Goal: Task Accomplishment & Management: Manage account settings

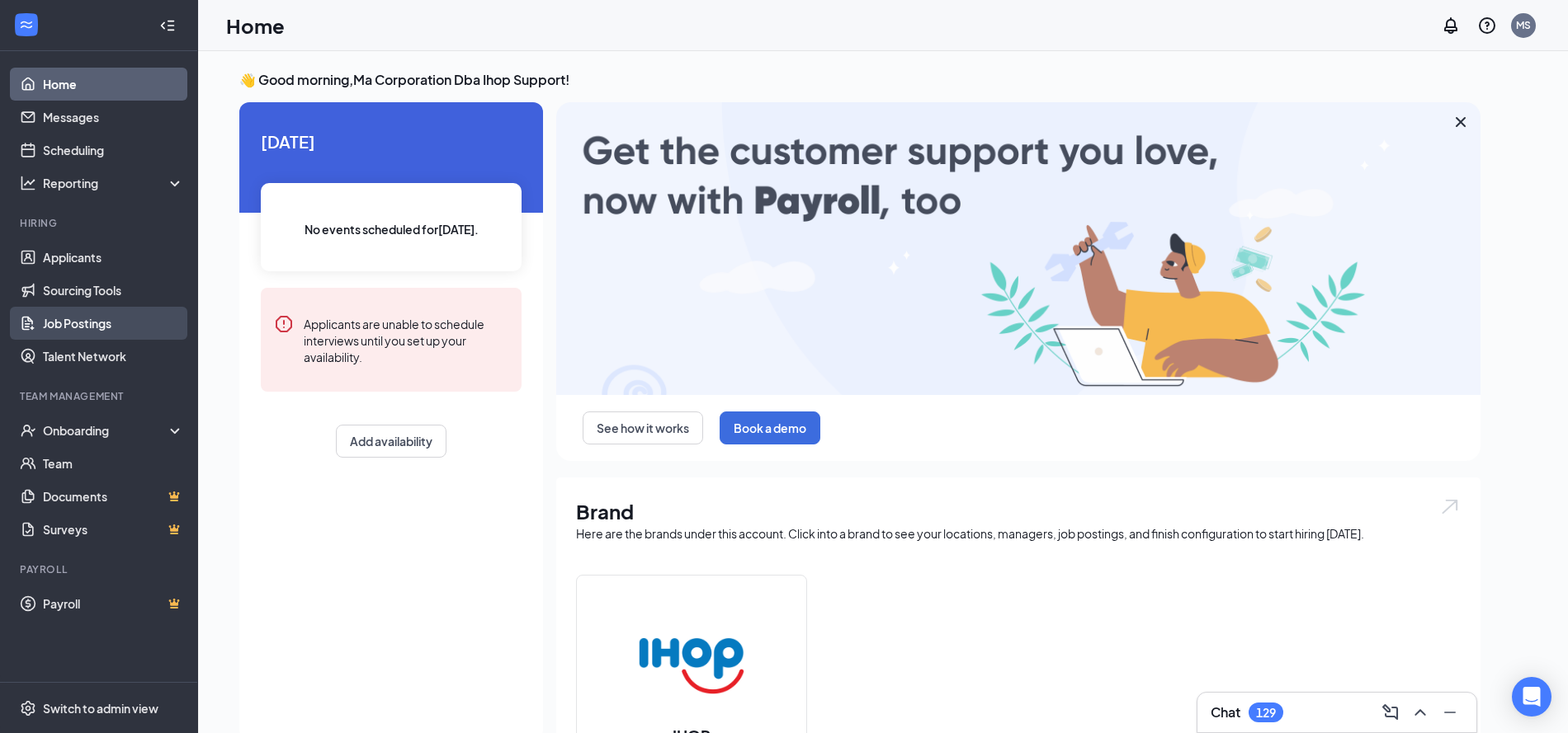
click at [120, 321] on link "Job Postings" at bounding box center [113, 323] width 141 height 33
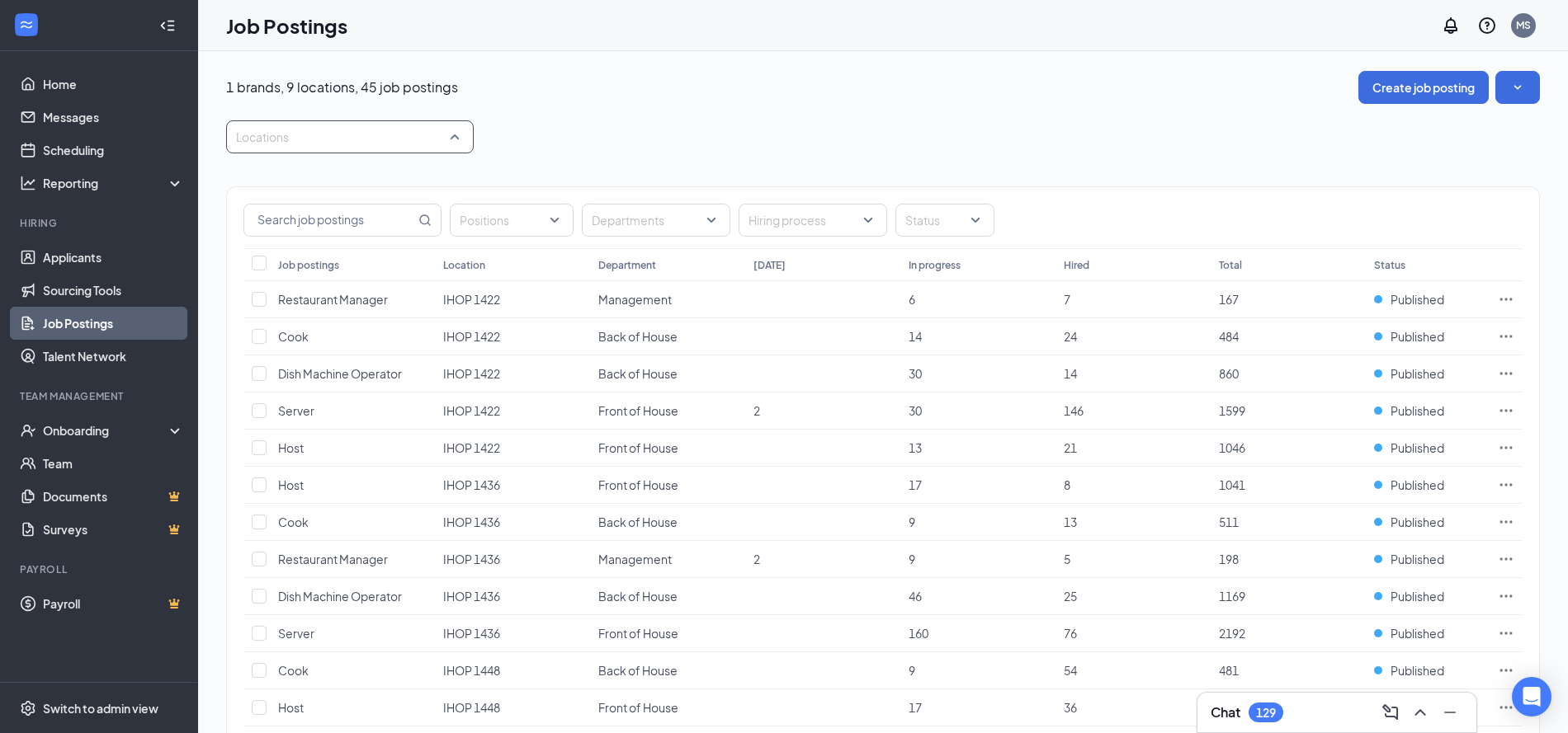
click at [458, 139] on div "Locations" at bounding box center [350, 137] width 248 height 33
type input "18"
click at [353, 170] on div "IHOP 1819" at bounding box center [350, 181] width 248 height 38
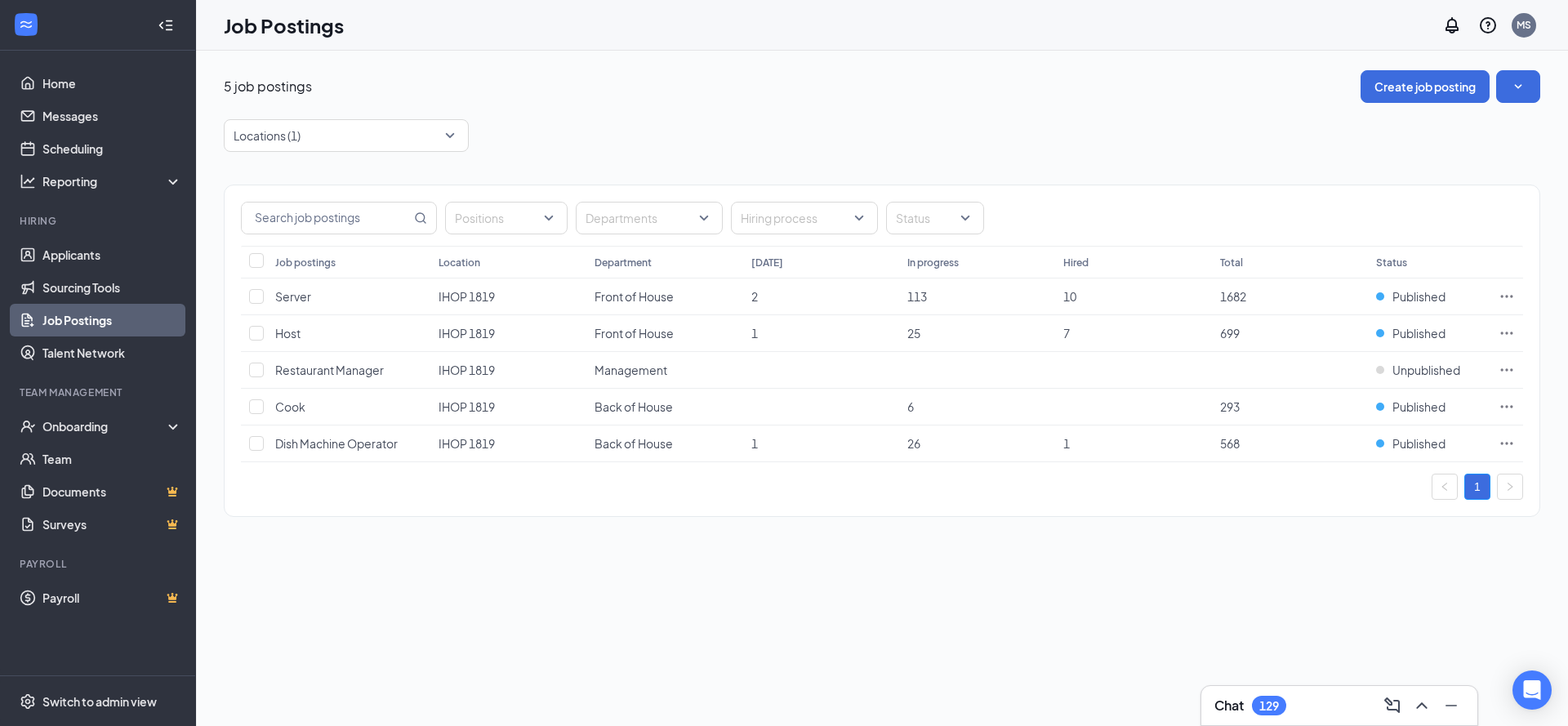
click at [873, 138] on div "Locations (1)" at bounding box center [881, 135] width 1316 height 33
click at [1406, 375] on span "Unpublished" at bounding box center [1426, 369] width 68 height 16
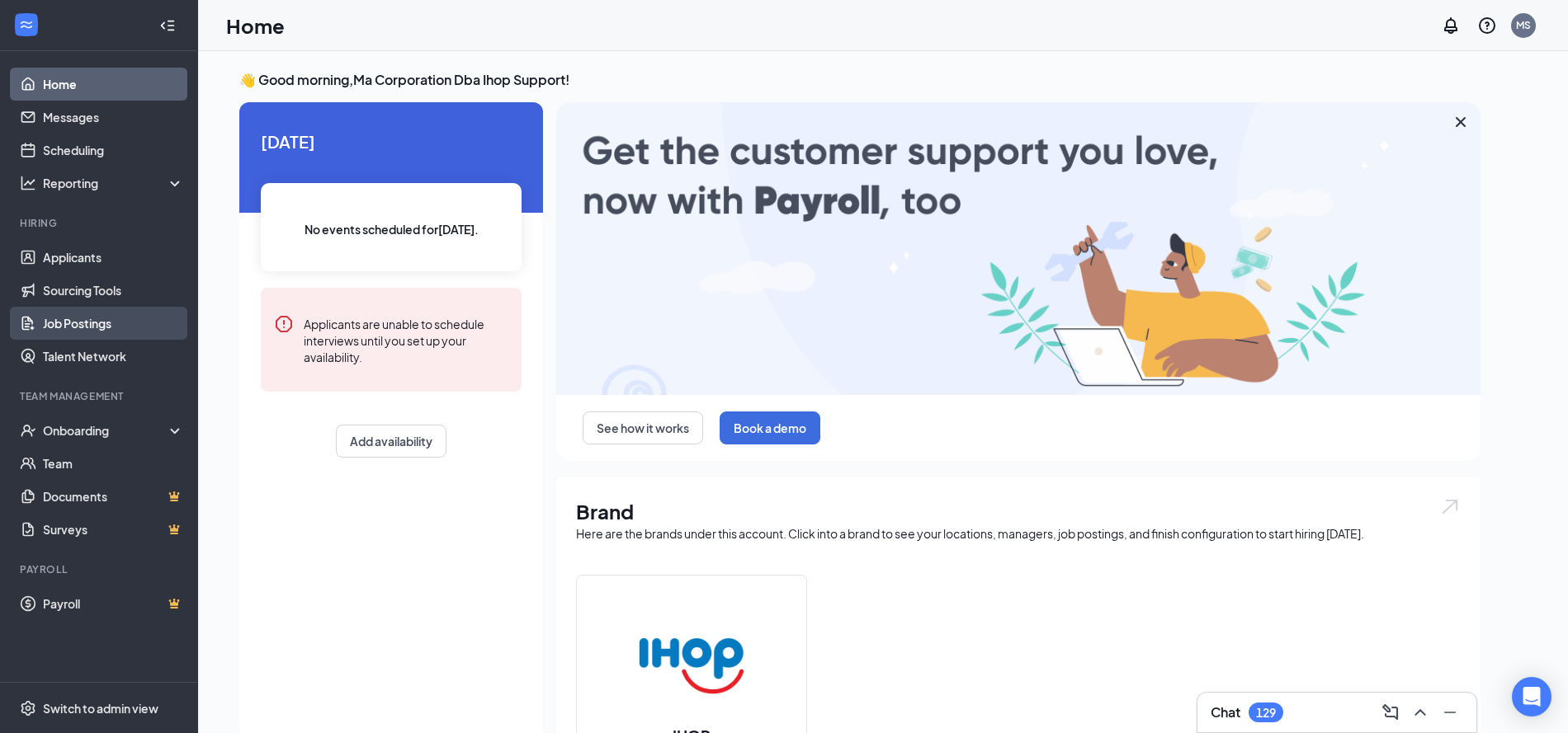
click at [127, 316] on link "Job Postings" at bounding box center [113, 323] width 141 height 33
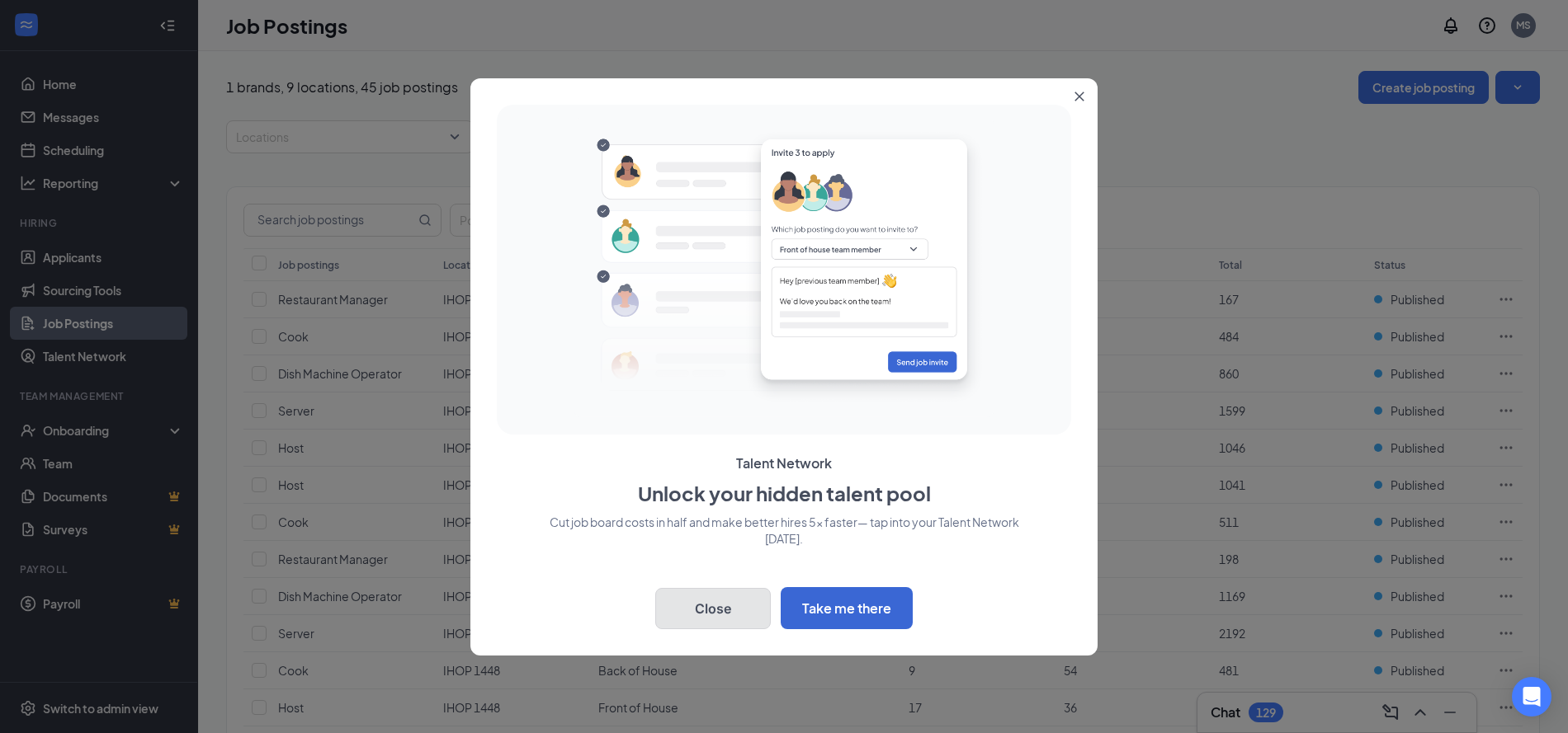
click at [747, 598] on button "Close" at bounding box center [712, 608] width 115 height 42
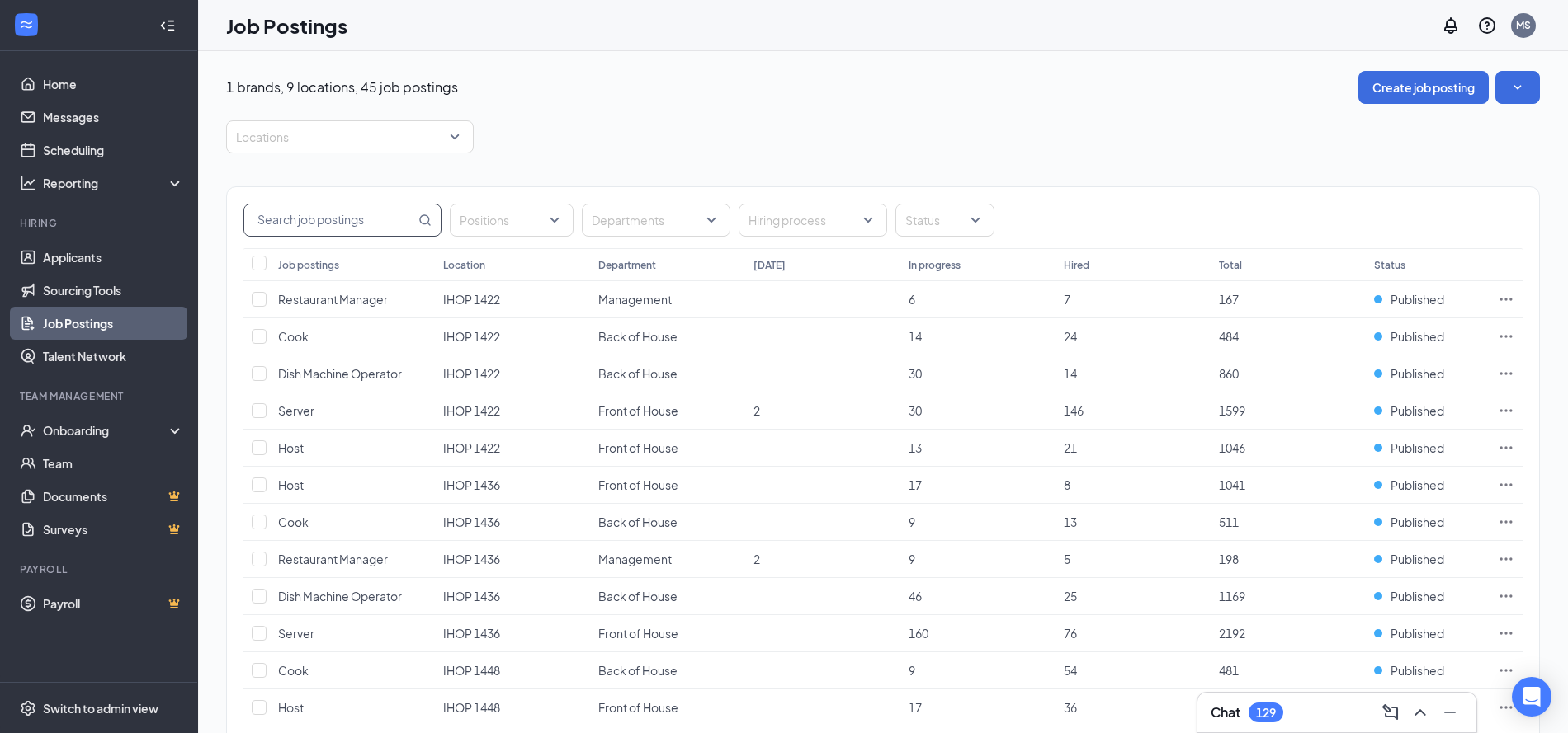
click at [382, 221] on input "text" at bounding box center [329, 220] width 170 height 31
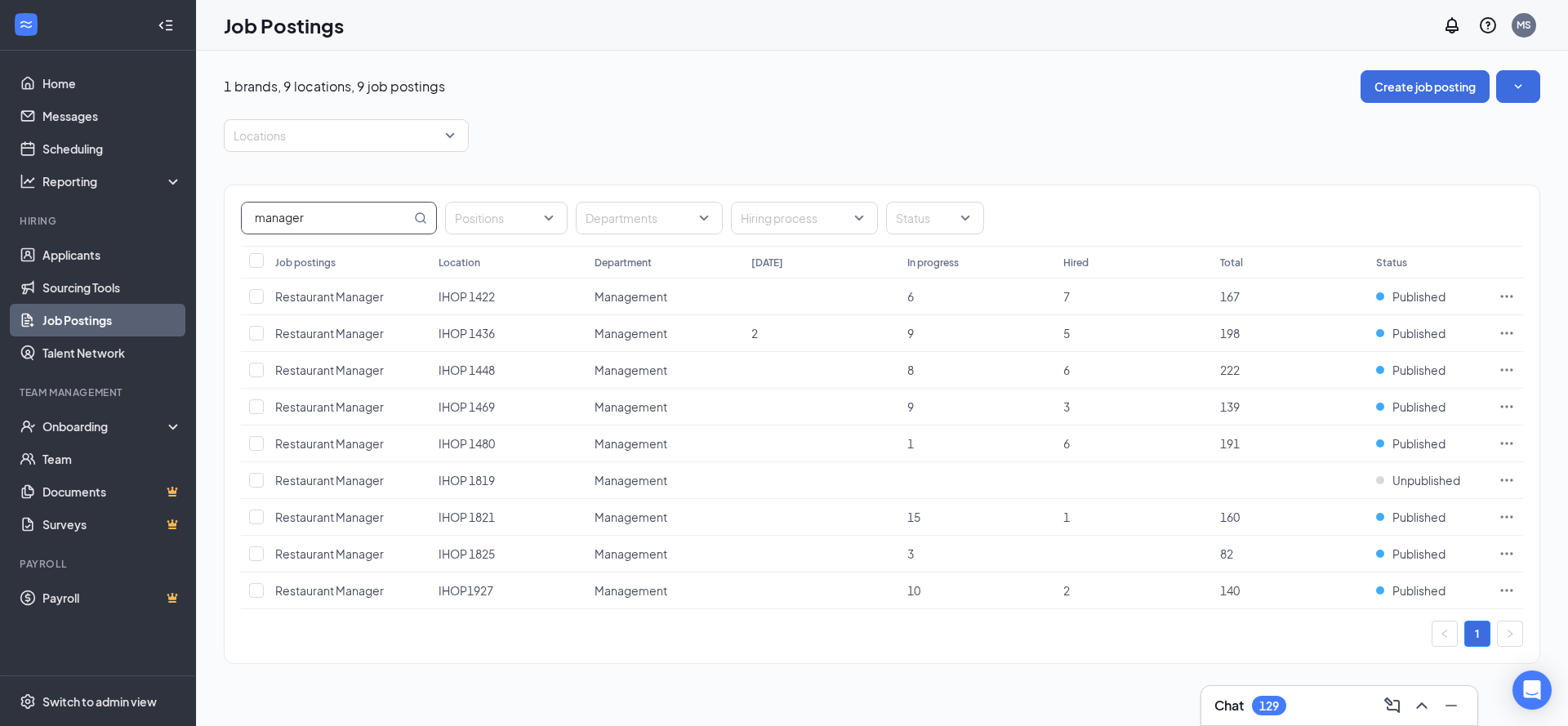
type input "manager"
click at [75, 690] on span "Switch to admin view" at bounding box center [112, 701] width 140 height 50
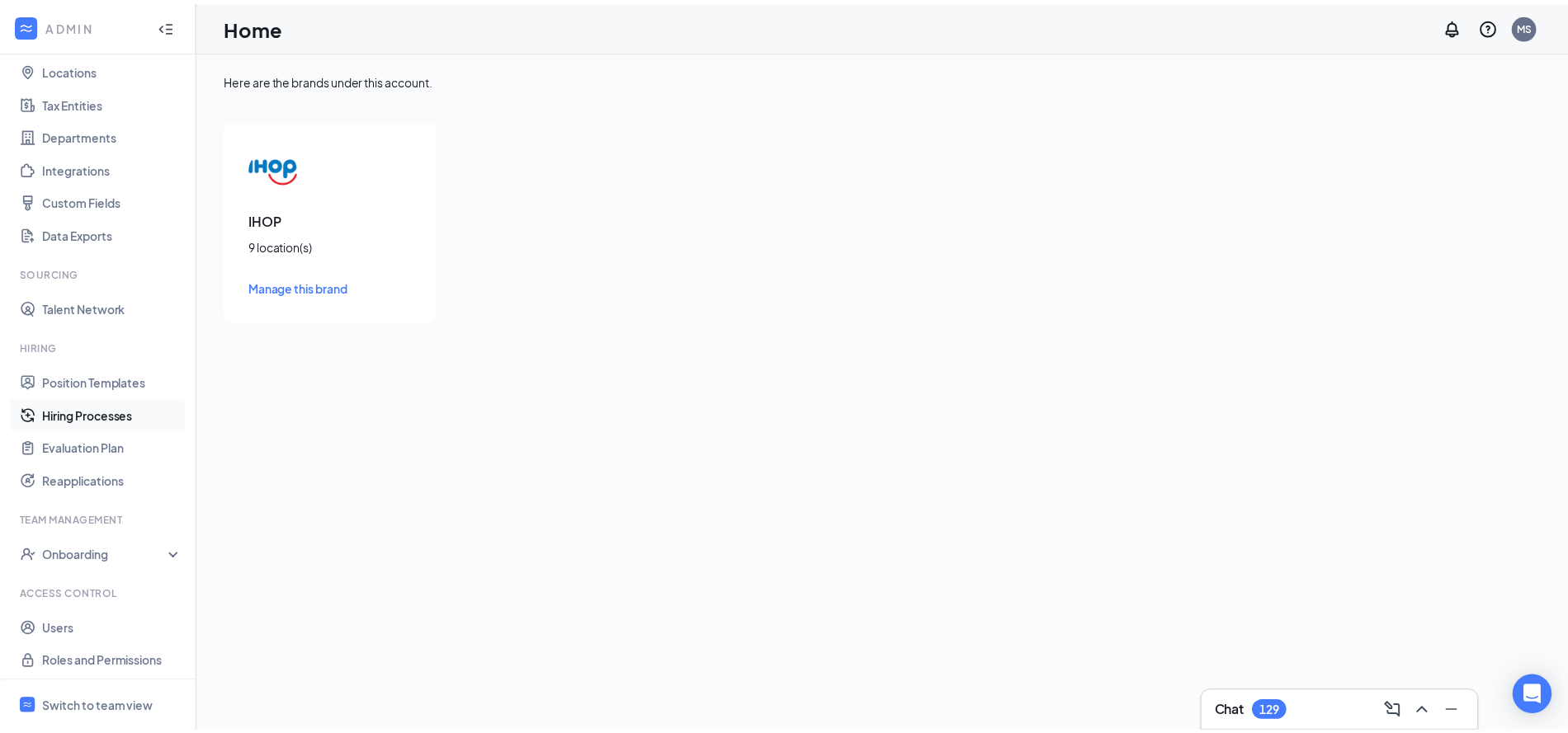
scroll to position [92, 0]
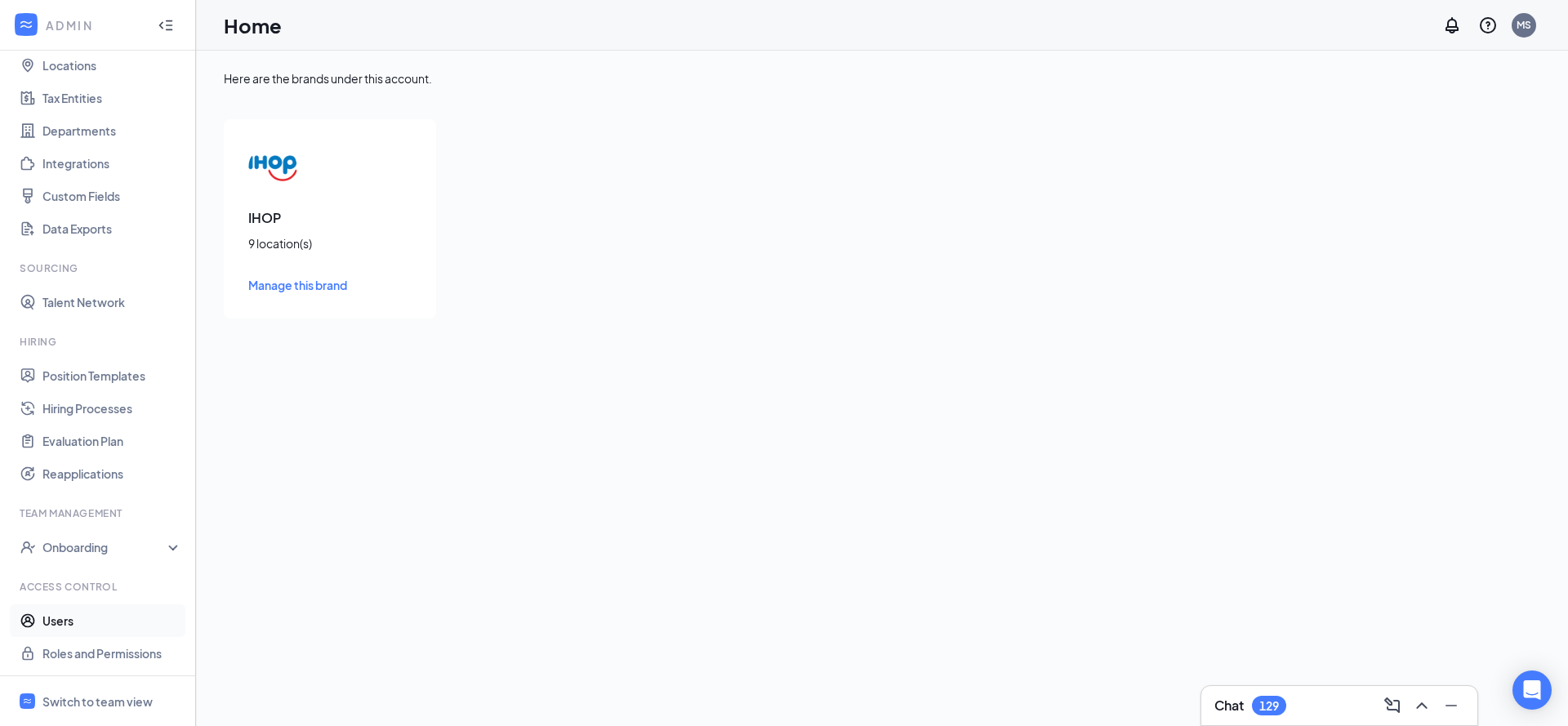
click at [85, 611] on link "Users" at bounding box center [112, 621] width 140 height 33
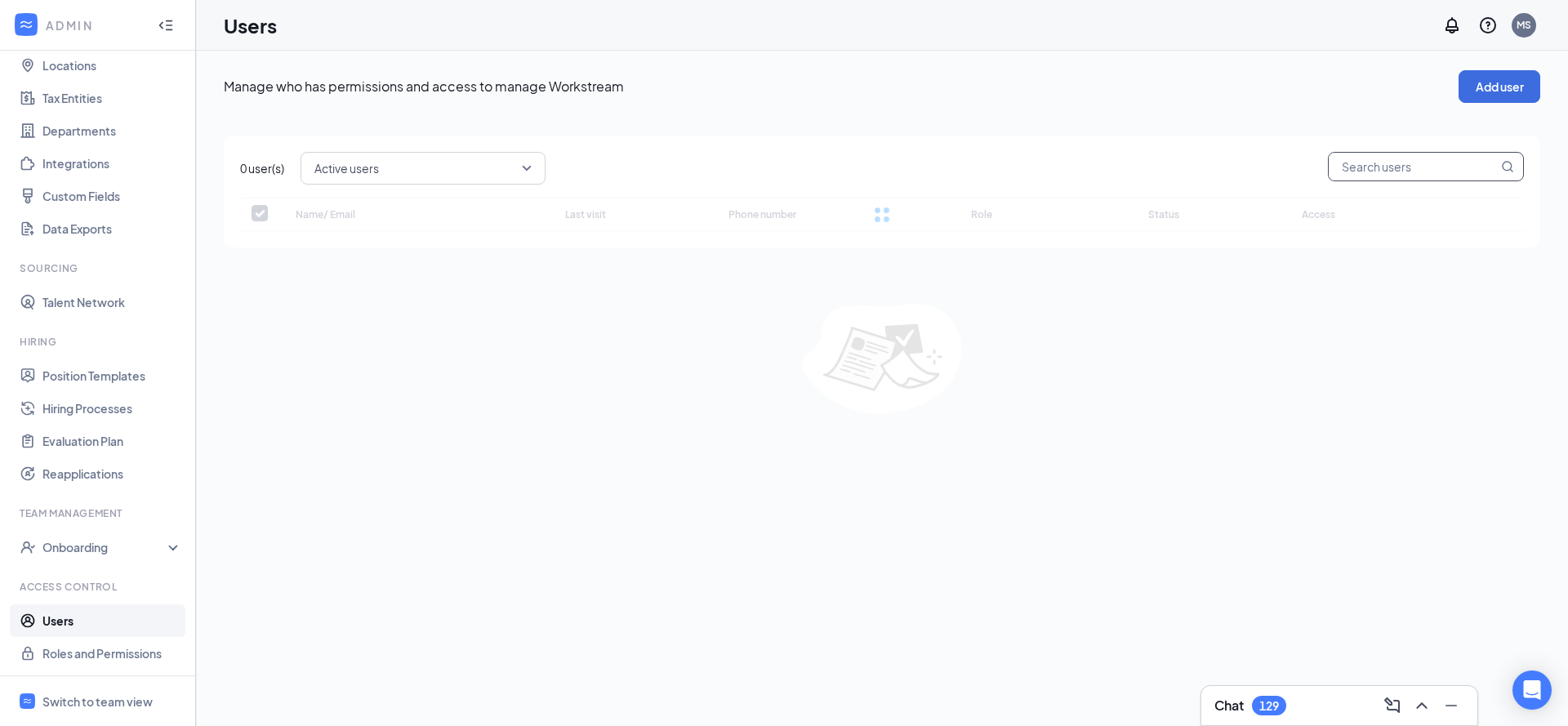
checkbox input "false"
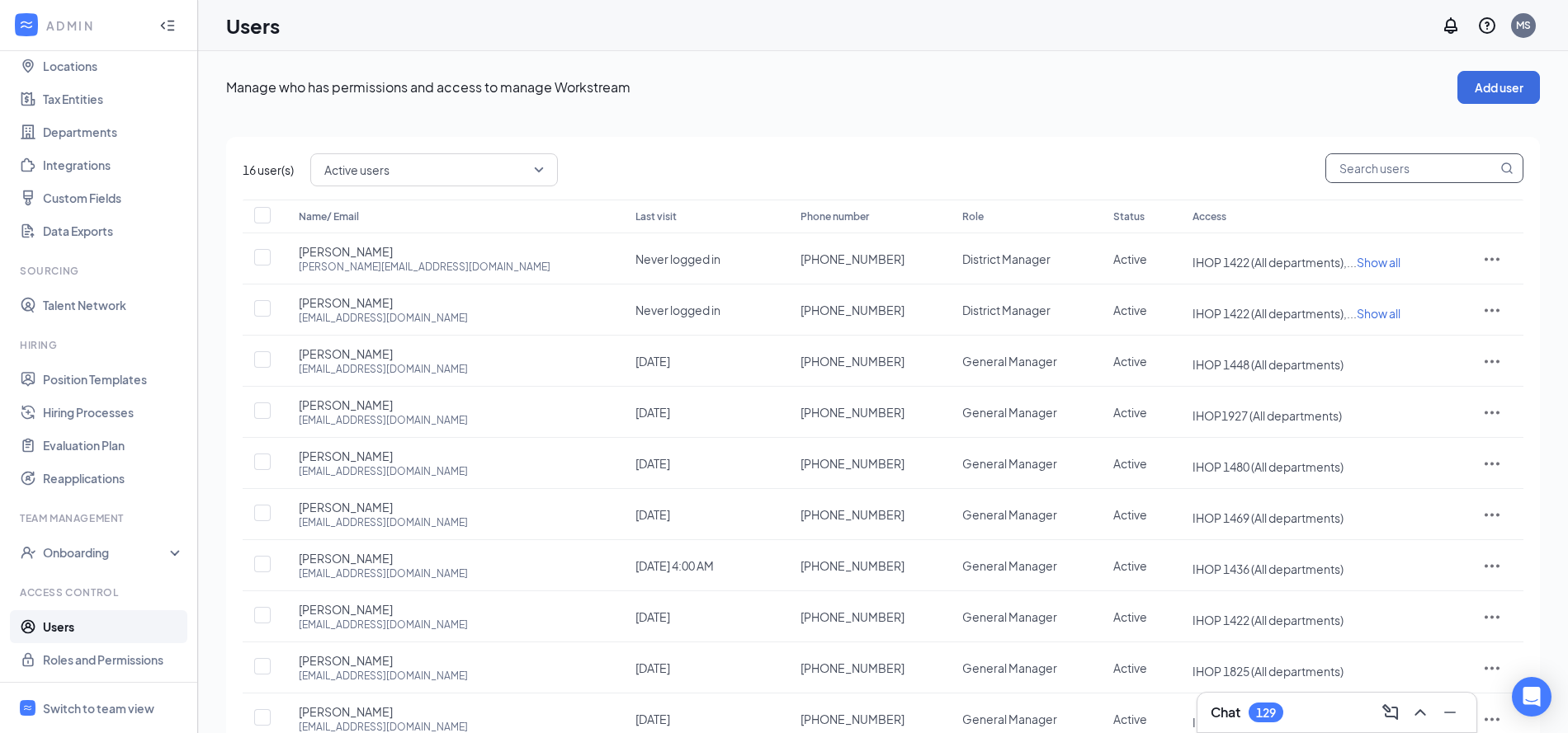
click at [1417, 178] on input "text" at bounding box center [1411, 168] width 170 height 28
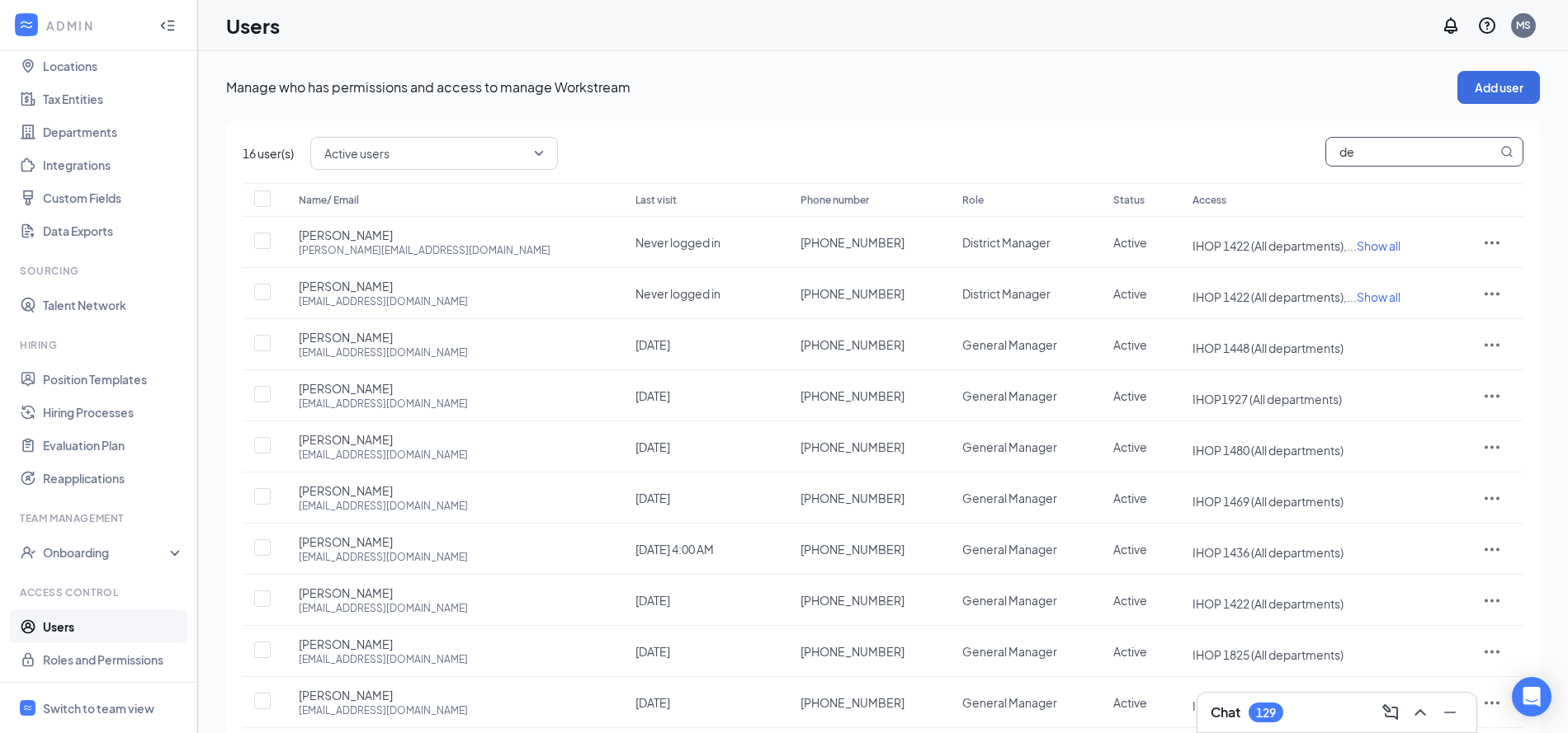
type input "dee"
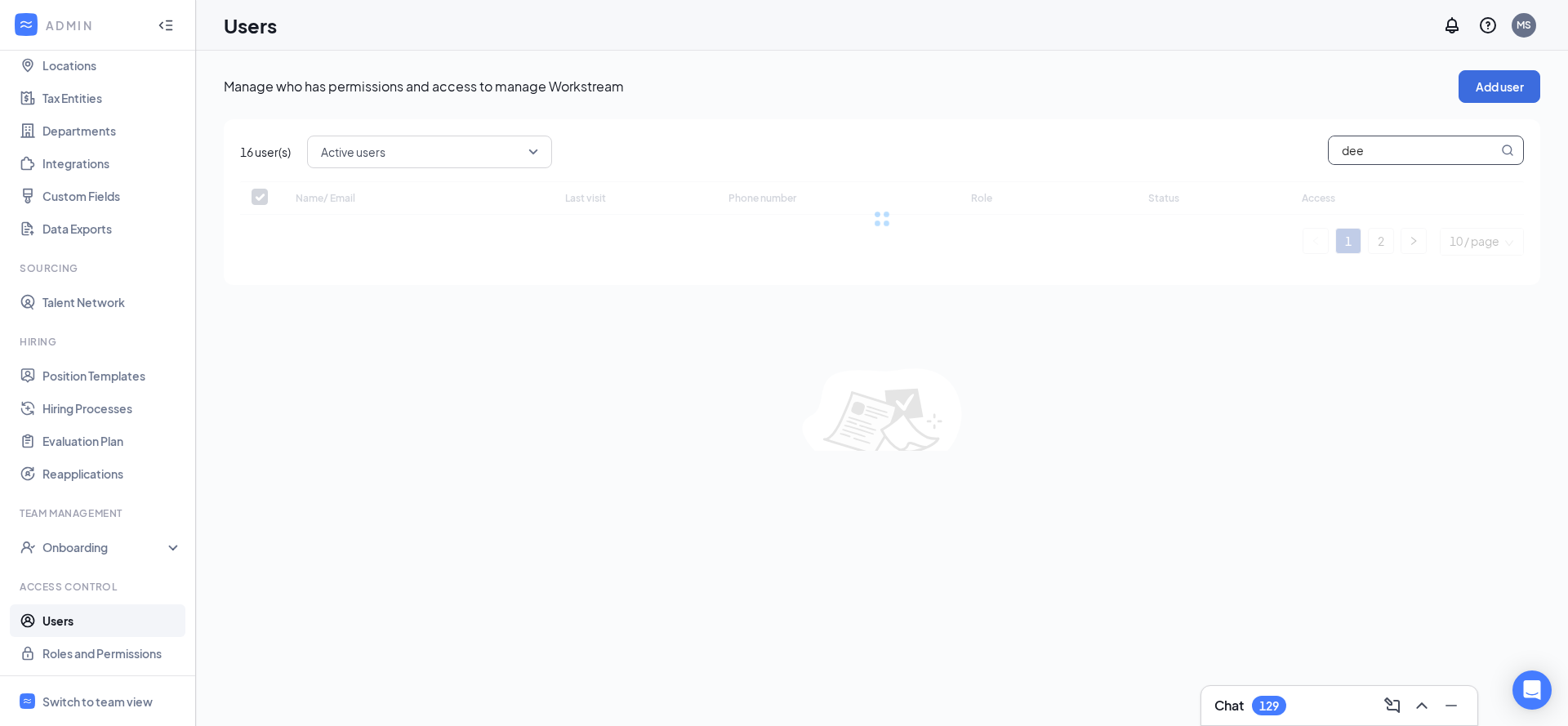
checkbox input "false"
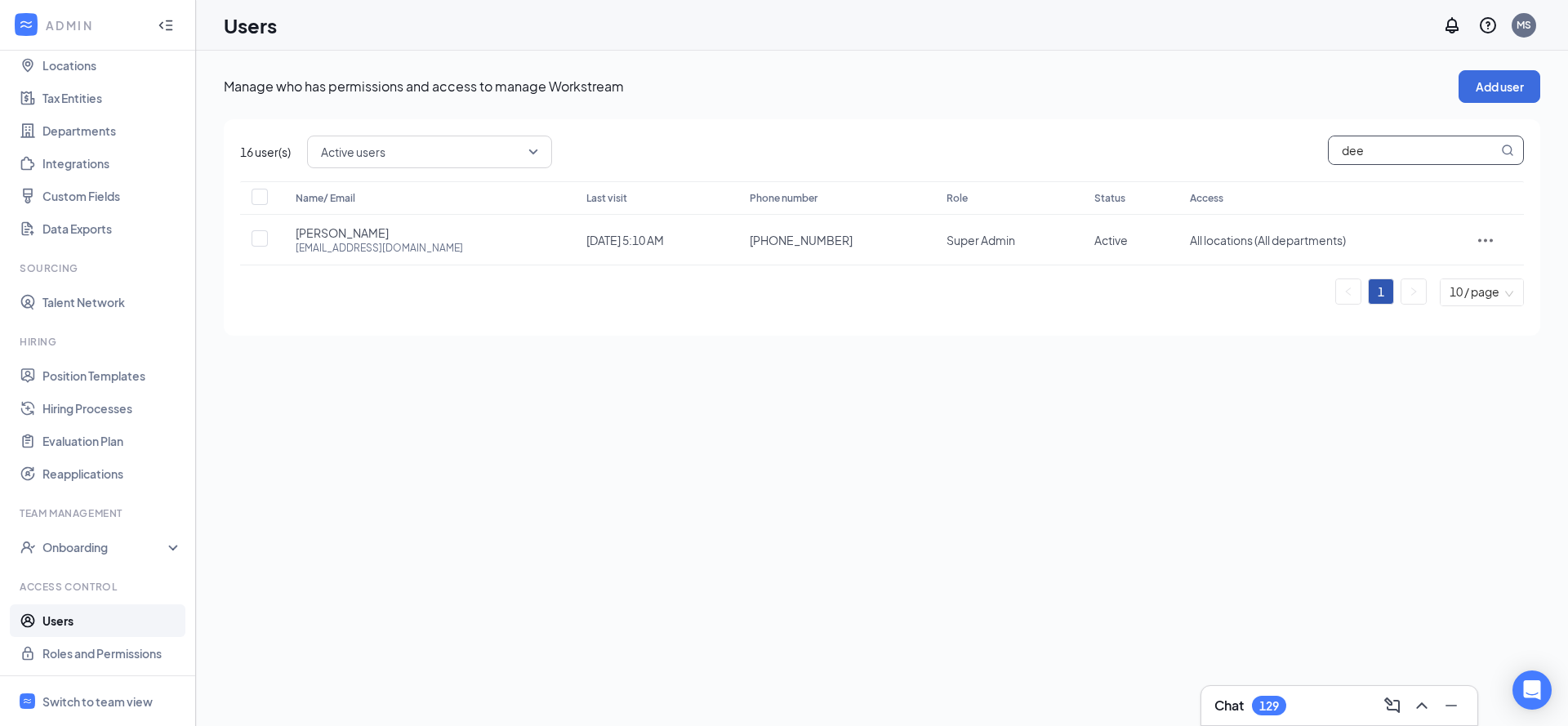
type input "dee"
click at [55, 683] on span "Switch to team view" at bounding box center [112, 701] width 140 height 50
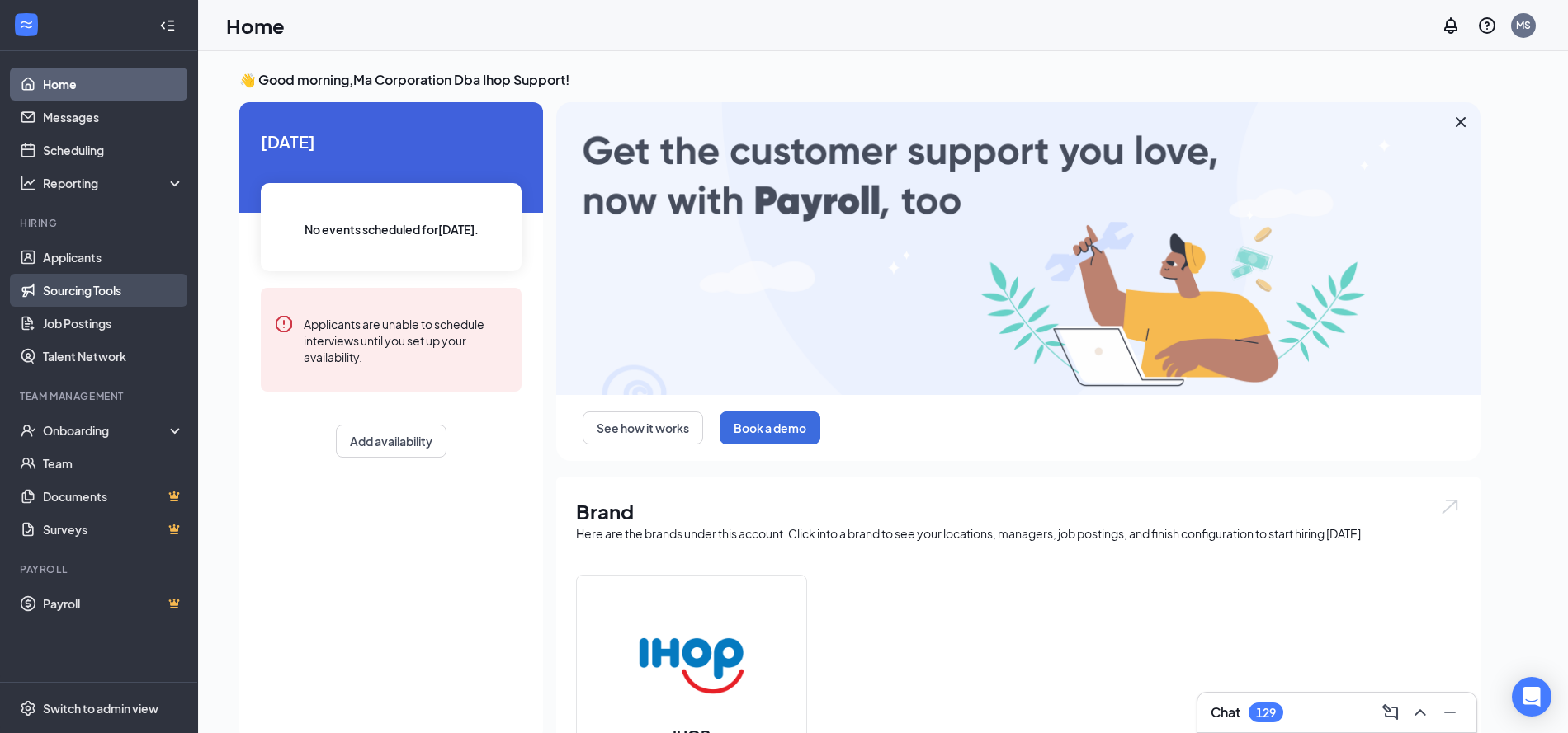
click at [122, 293] on link "Sourcing Tools" at bounding box center [113, 290] width 141 height 33
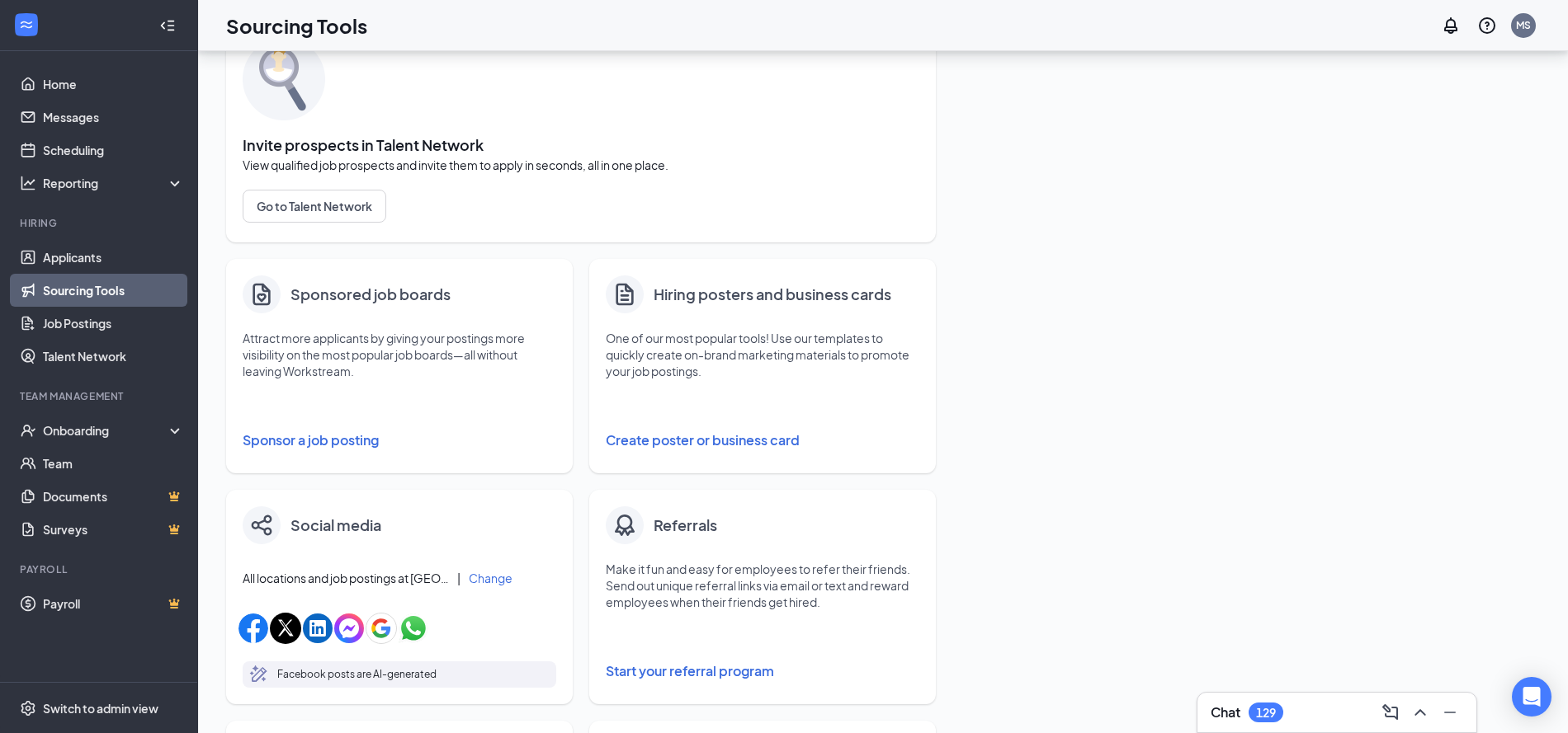
scroll to position [86, 0]
click at [842, 290] on h4 "Hiring posters and business cards" at bounding box center [772, 294] width 237 height 23
click at [807, 294] on h4 "Hiring posters and business cards" at bounding box center [772, 294] width 237 height 23
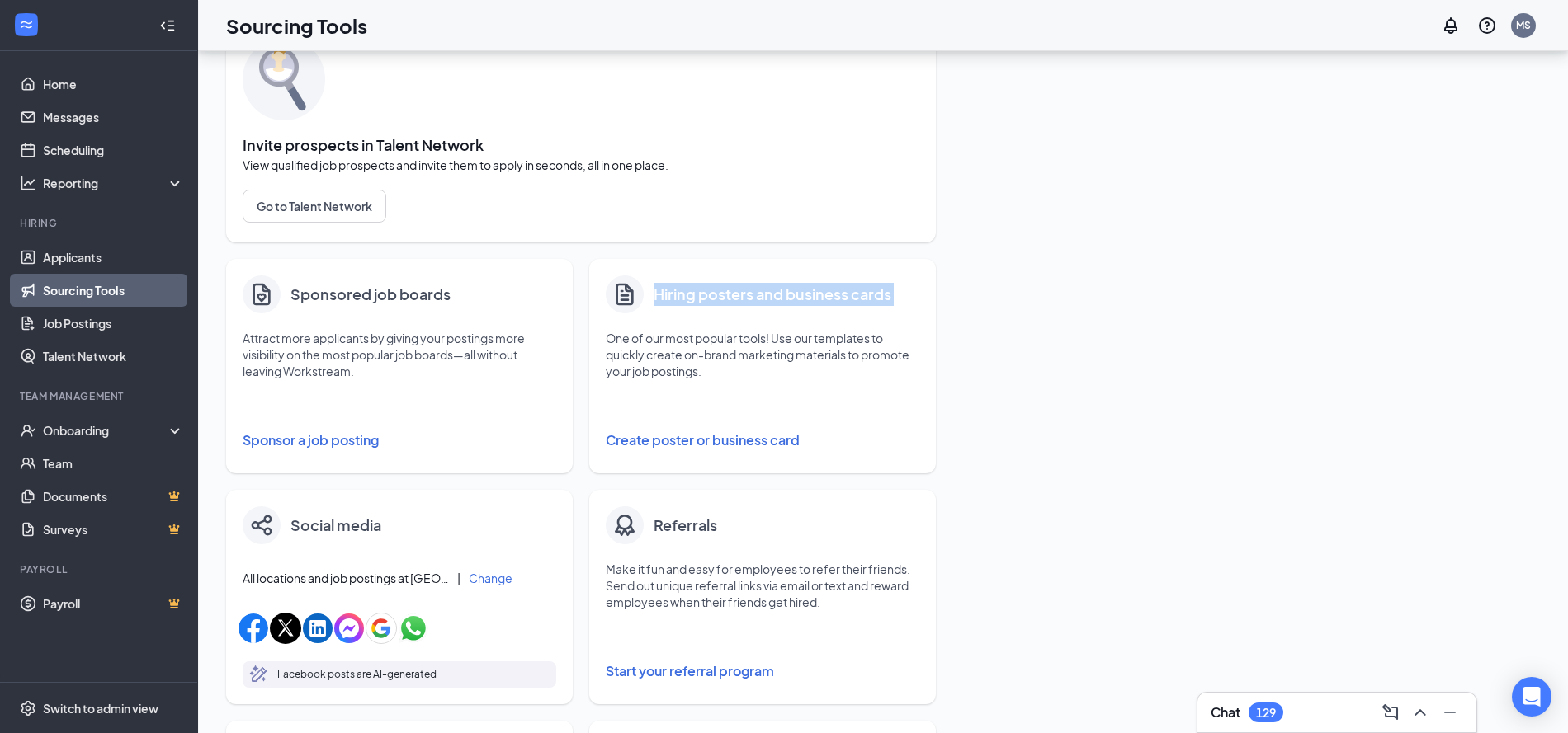
click at [807, 294] on h4 "Hiring posters and business cards" at bounding box center [772, 294] width 237 height 23
click at [691, 440] on button "Create poster or business card" at bounding box center [762, 441] width 314 height 33
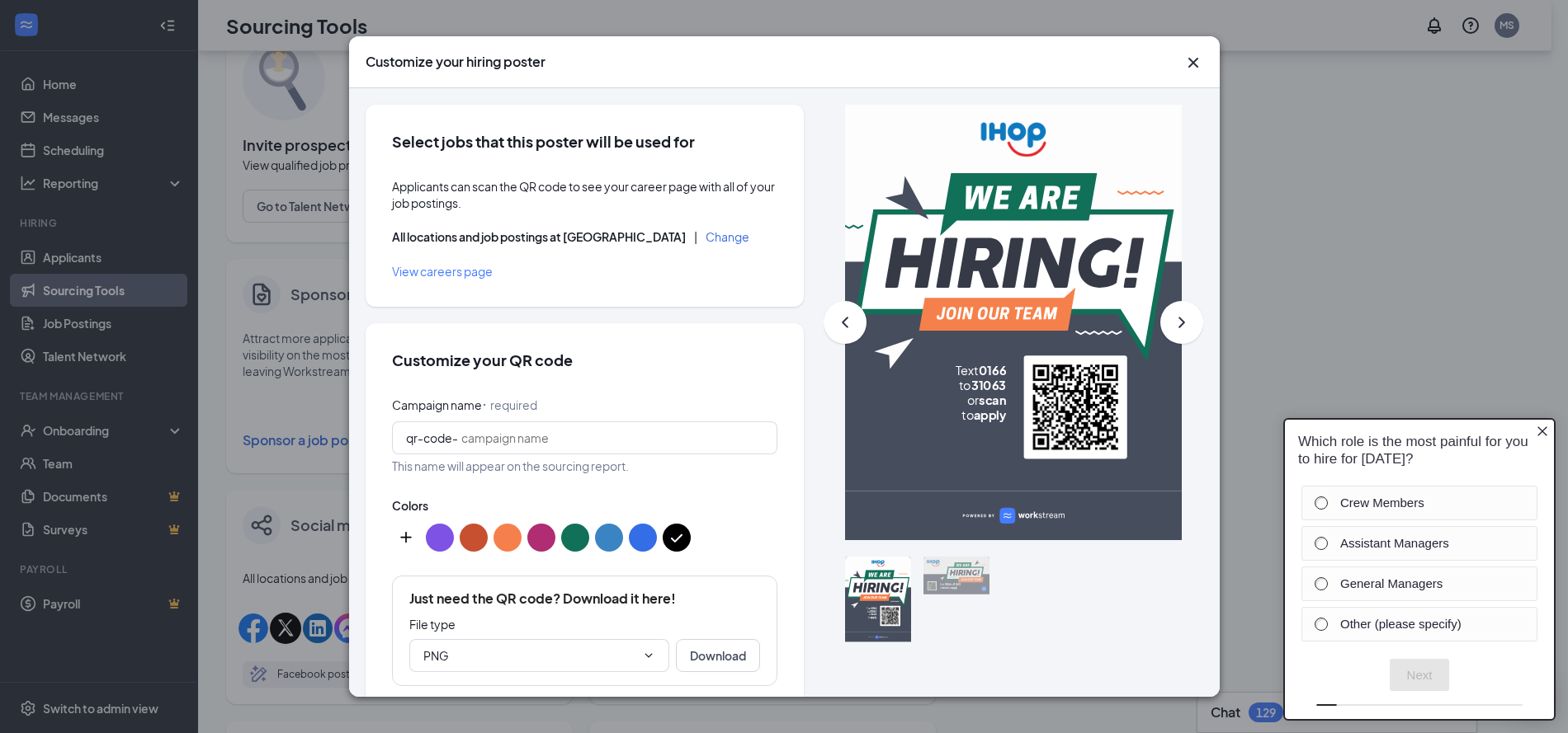
scroll to position [0, 0]
click at [1197, 56] on icon "Cross" at bounding box center [1193, 63] width 19 height 19
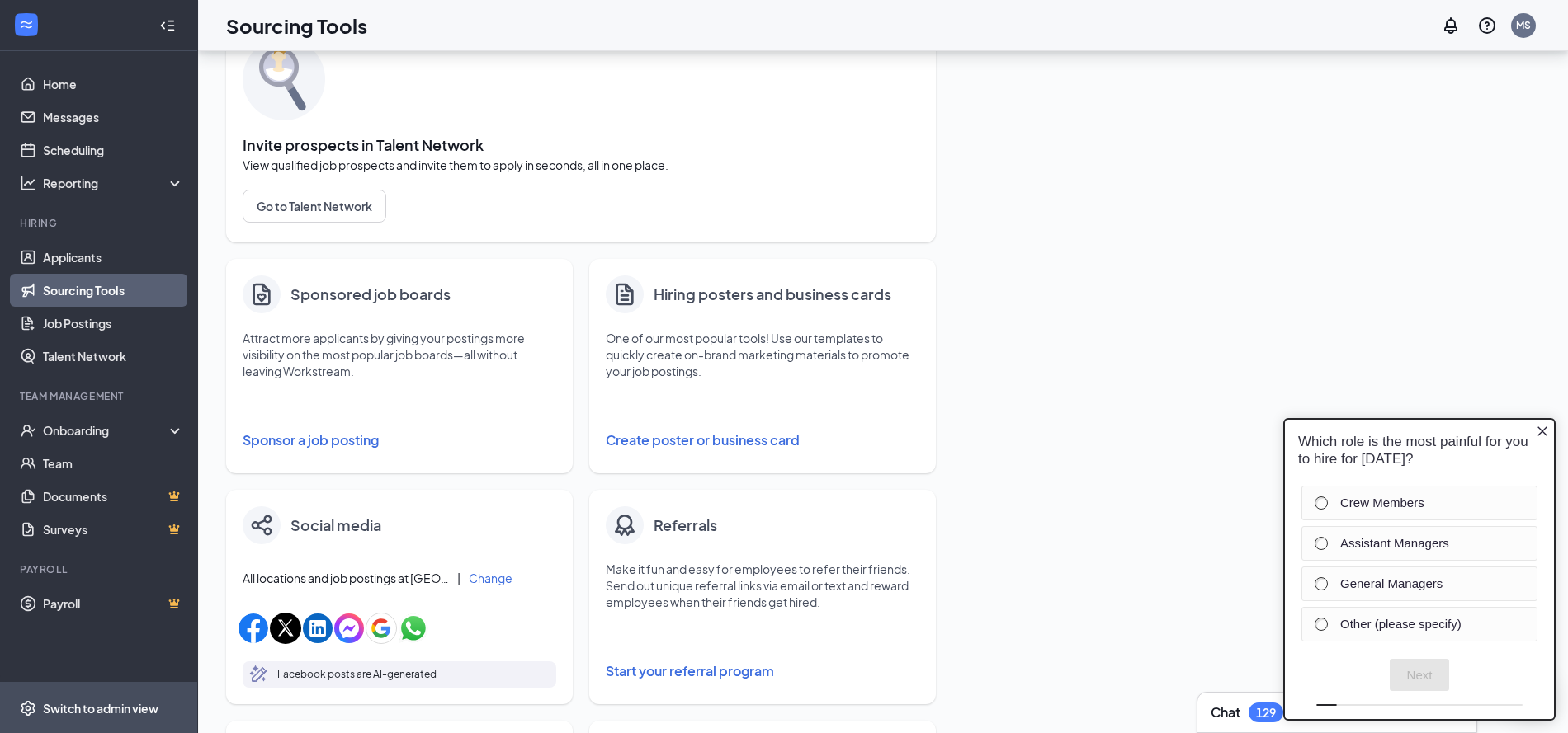
click at [47, 706] on div "Switch to admin view" at bounding box center [100, 708] width 115 height 16
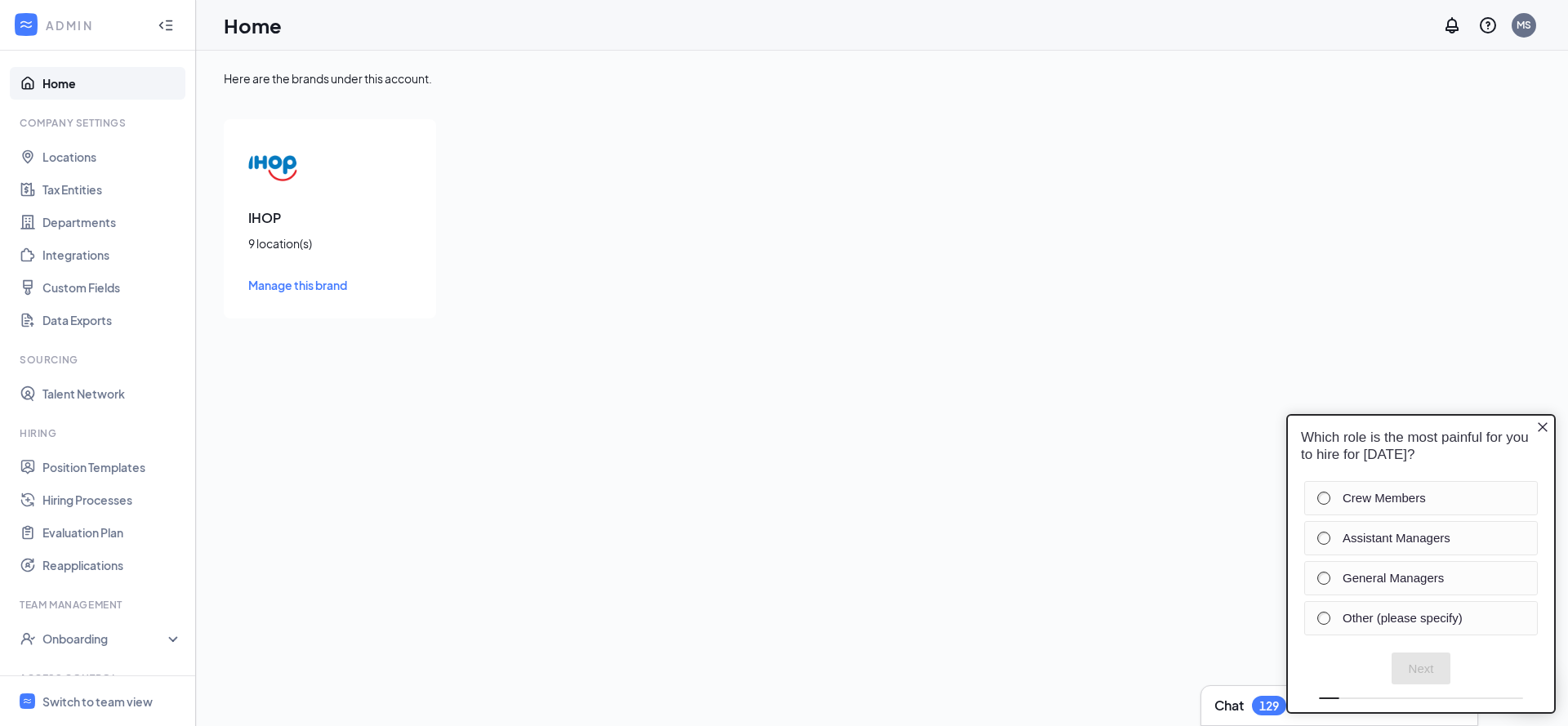
click at [1545, 428] on icon "Close button" at bounding box center [1543, 428] width 13 height 13
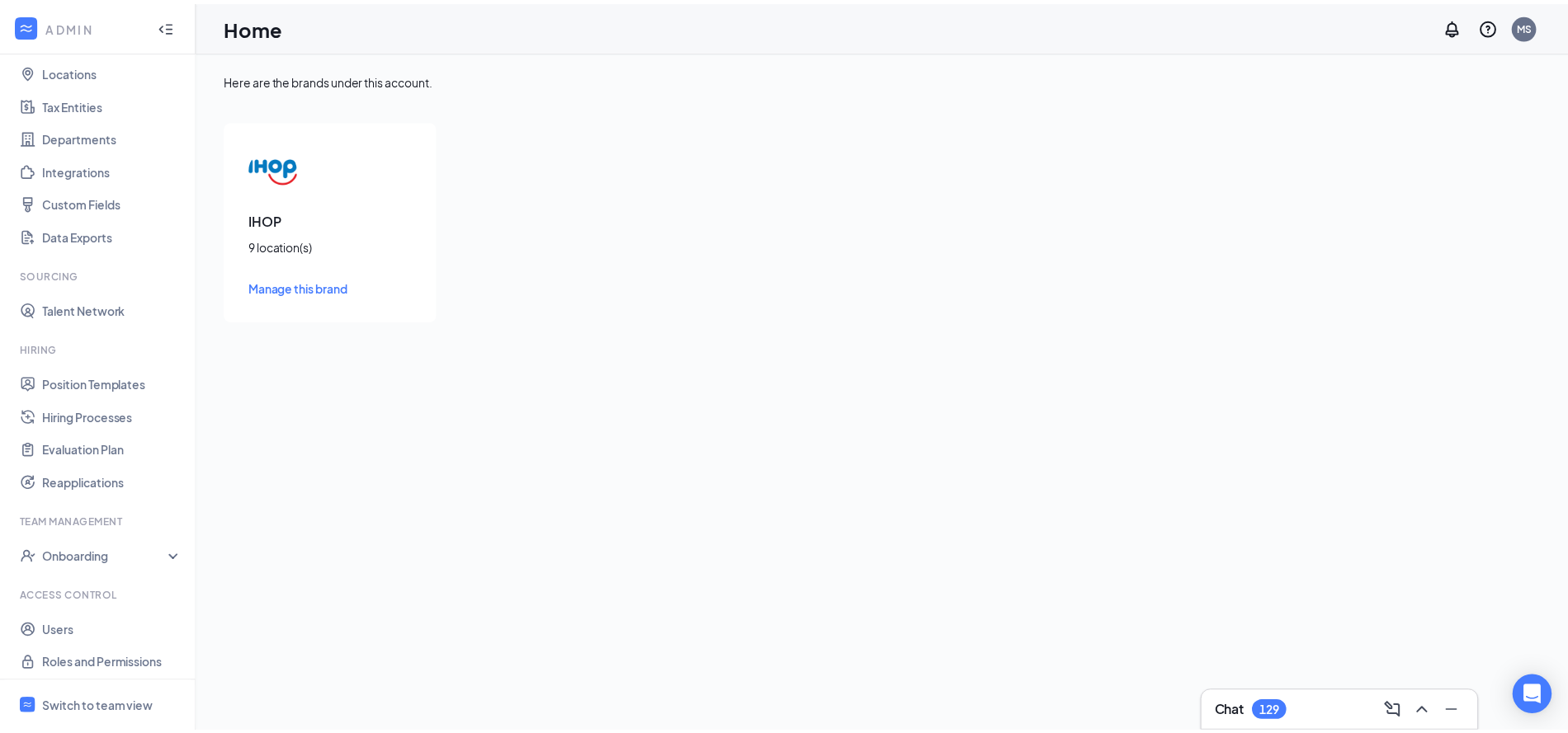
scroll to position [92, 0]
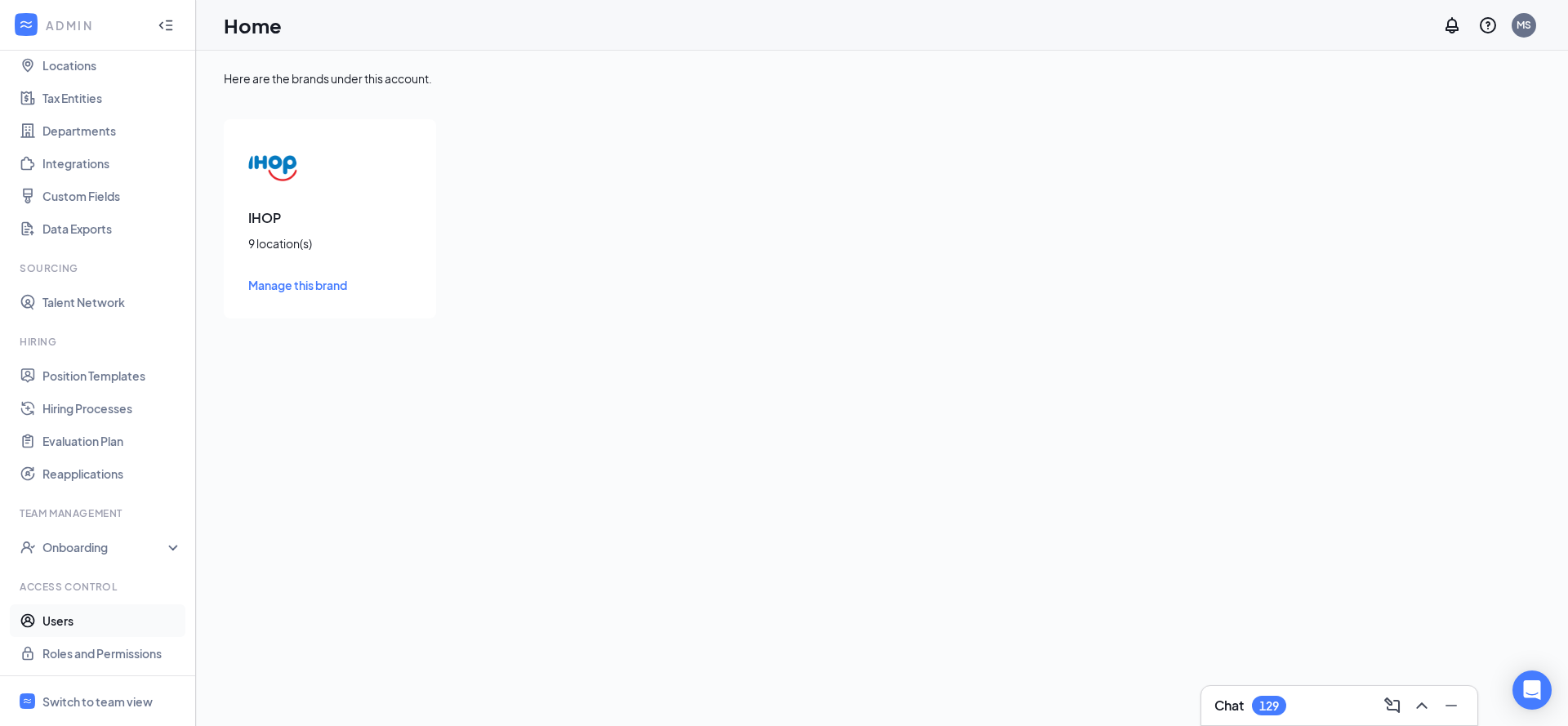
click at [97, 606] on link "Users" at bounding box center [112, 621] width 140 height 33
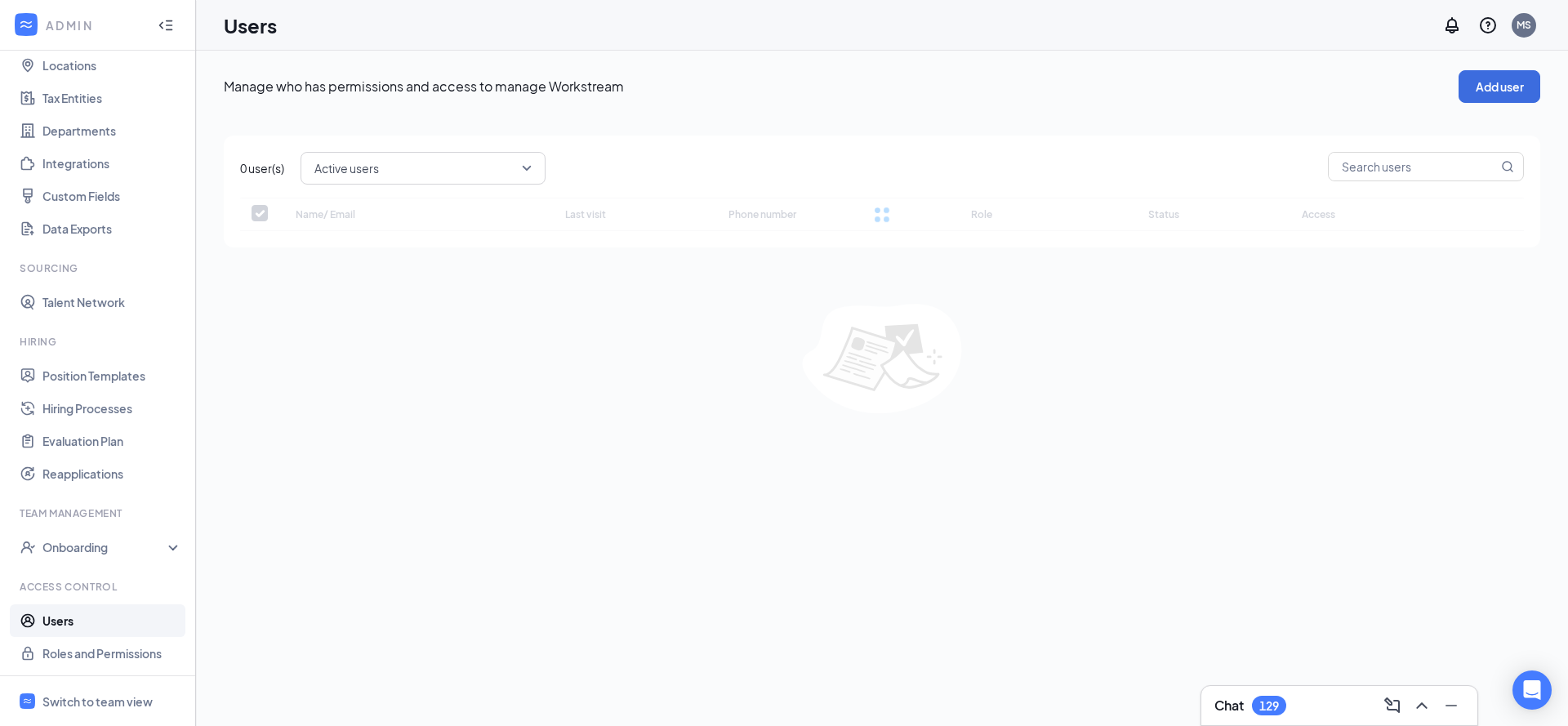
checkbox input "false"
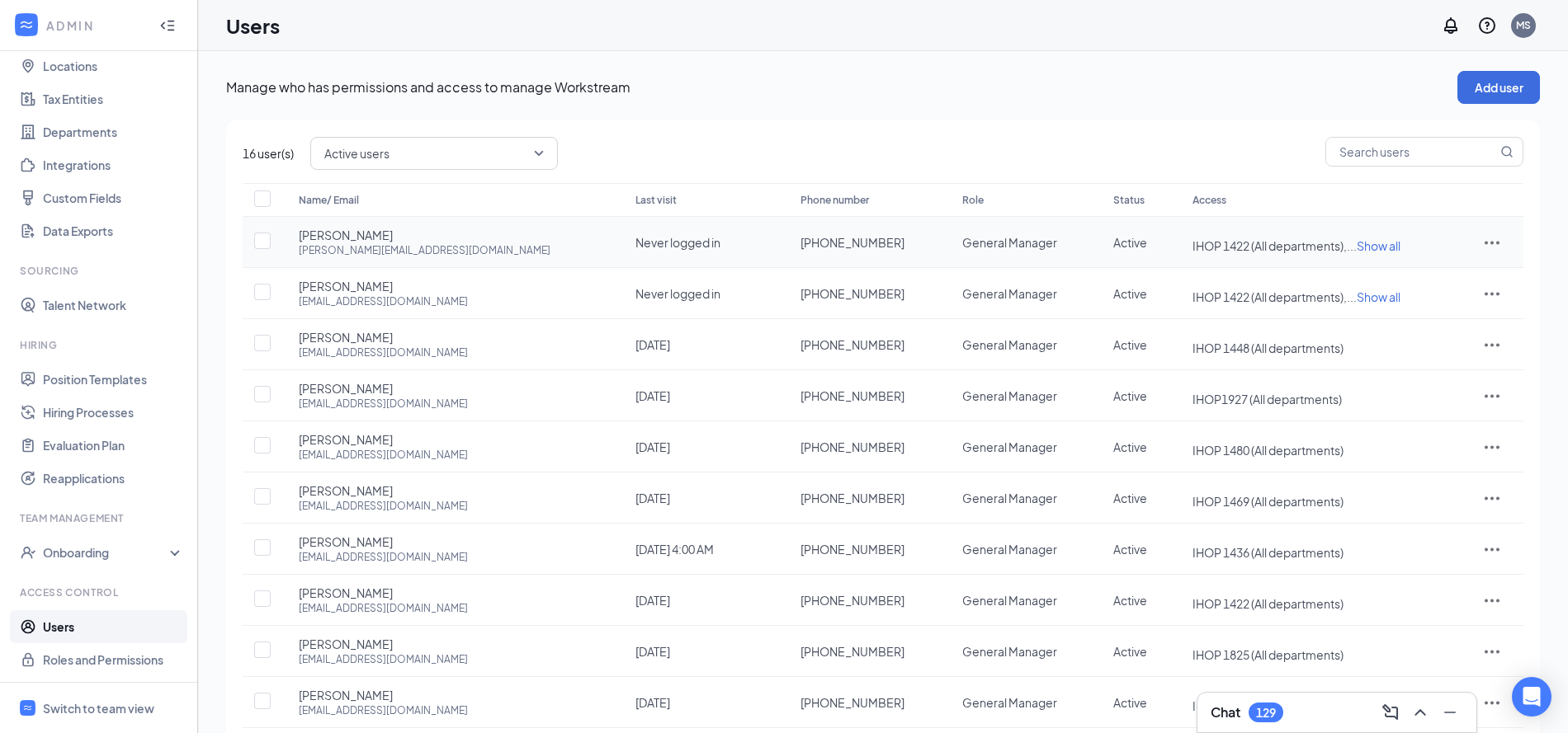
click at [1482, 239] on icon "ActionsIcon" at bounding box center [1491, 242] width 19 height 19
click at [1433, 273] on span "Edit user" at bounding box center [1414, 276] width 47 height 15
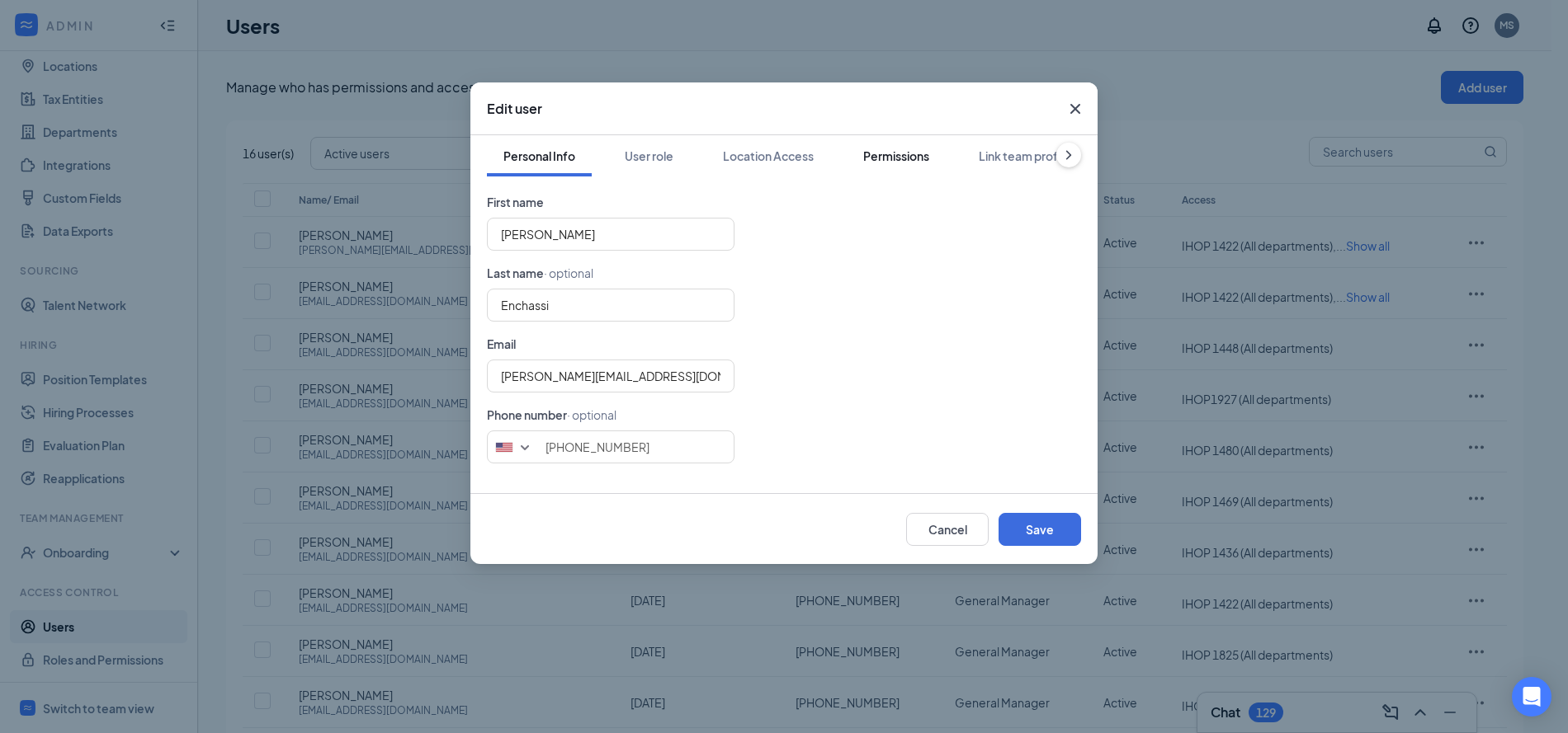
click at [867, 157] on div "Permissions" at bounding box center [896, 155] width 66 height 16
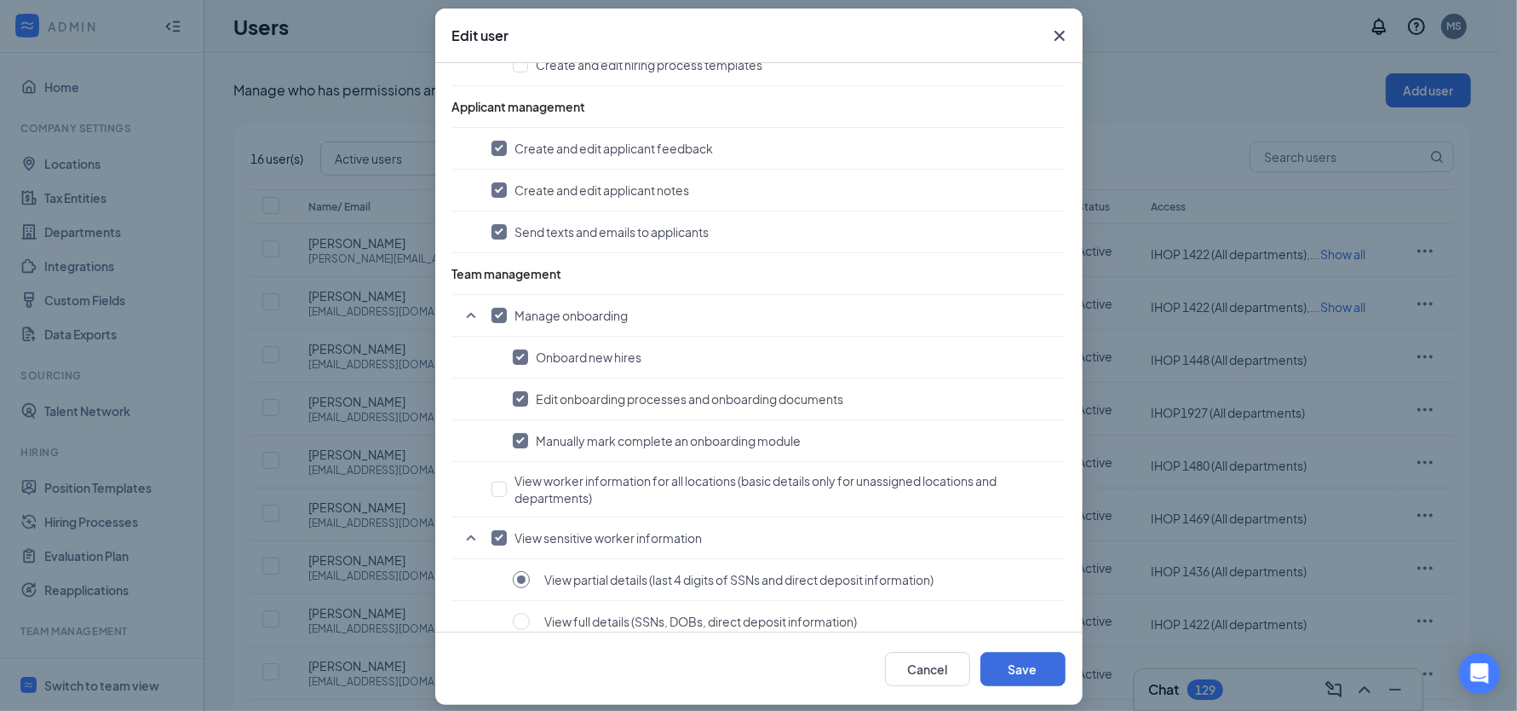
scroll to position [91, 0]
